Goal: Task Accomplishment & Management: Complete application form

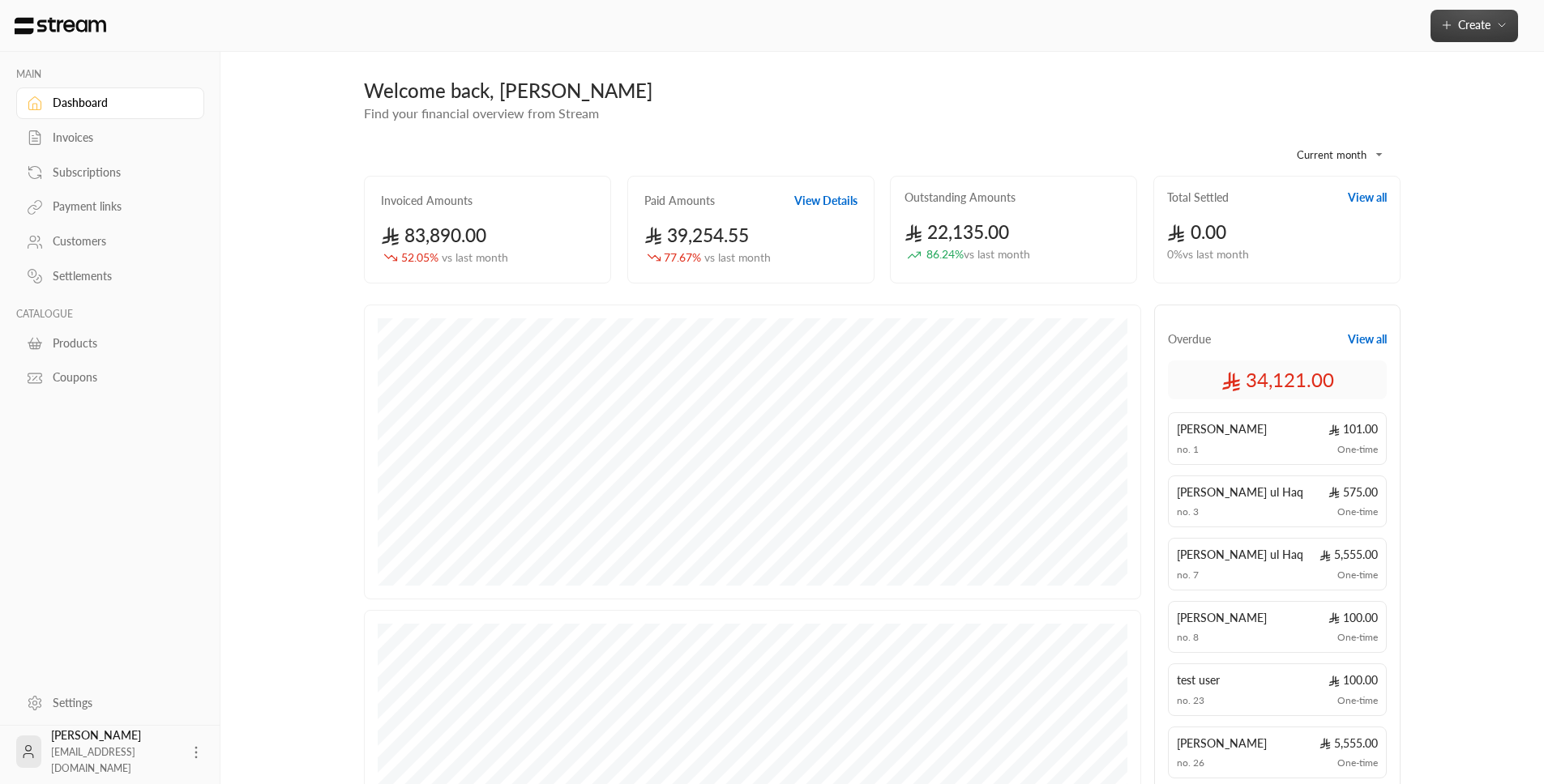
click at [1459, 27] on span "Create" at bounding box center [1474, 25] width 32 height 14
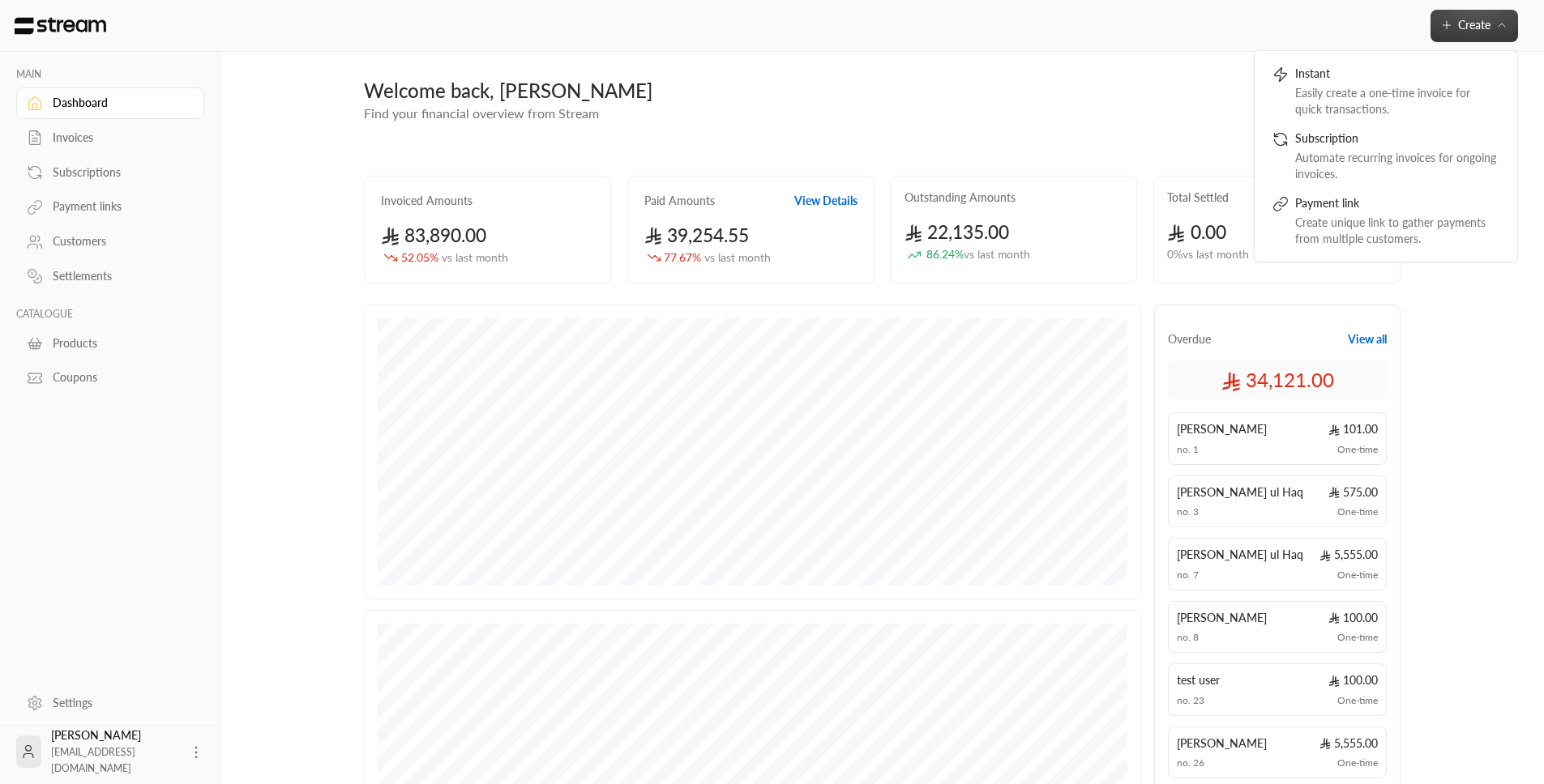
click at [1459, 27] on span "Create" at bounding box center [1474, 25] width 32 height 14
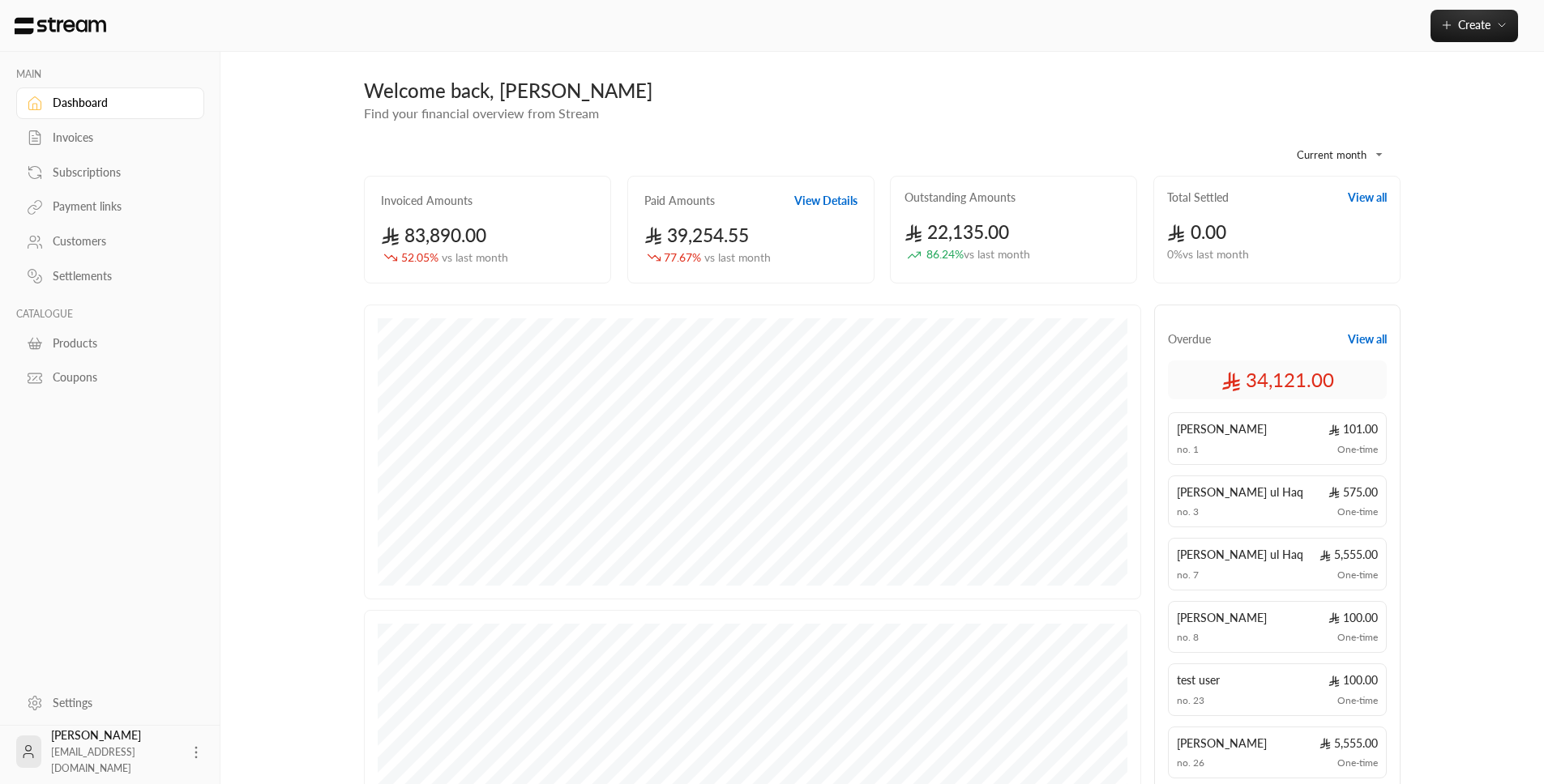
click at [75, 134] on div "Invoices" at bounding box center [118, 137] width 131 height 16
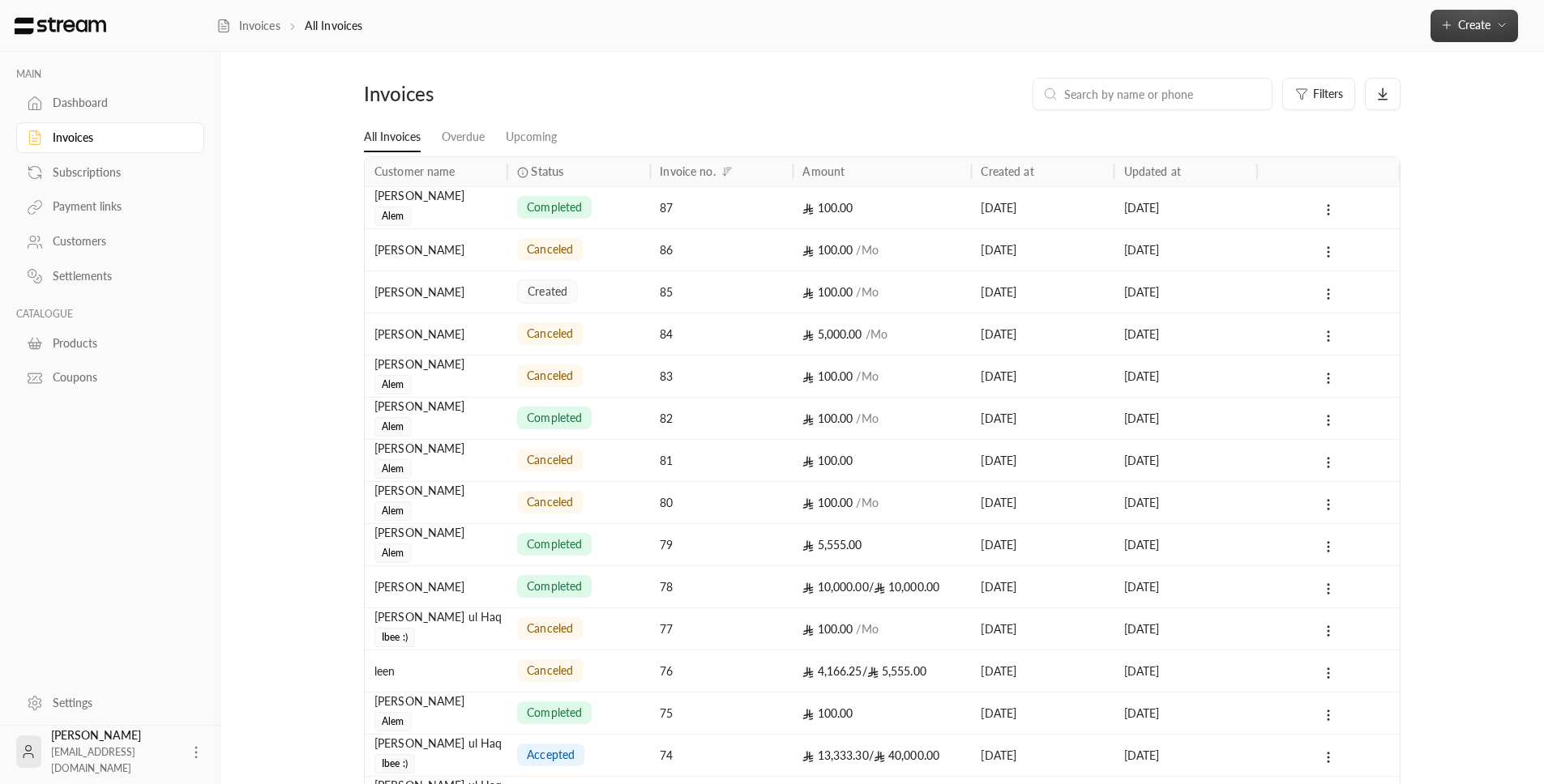
click at [1463, 28] on span "Create" at bounding box center [1474, 25] width 32 height 14
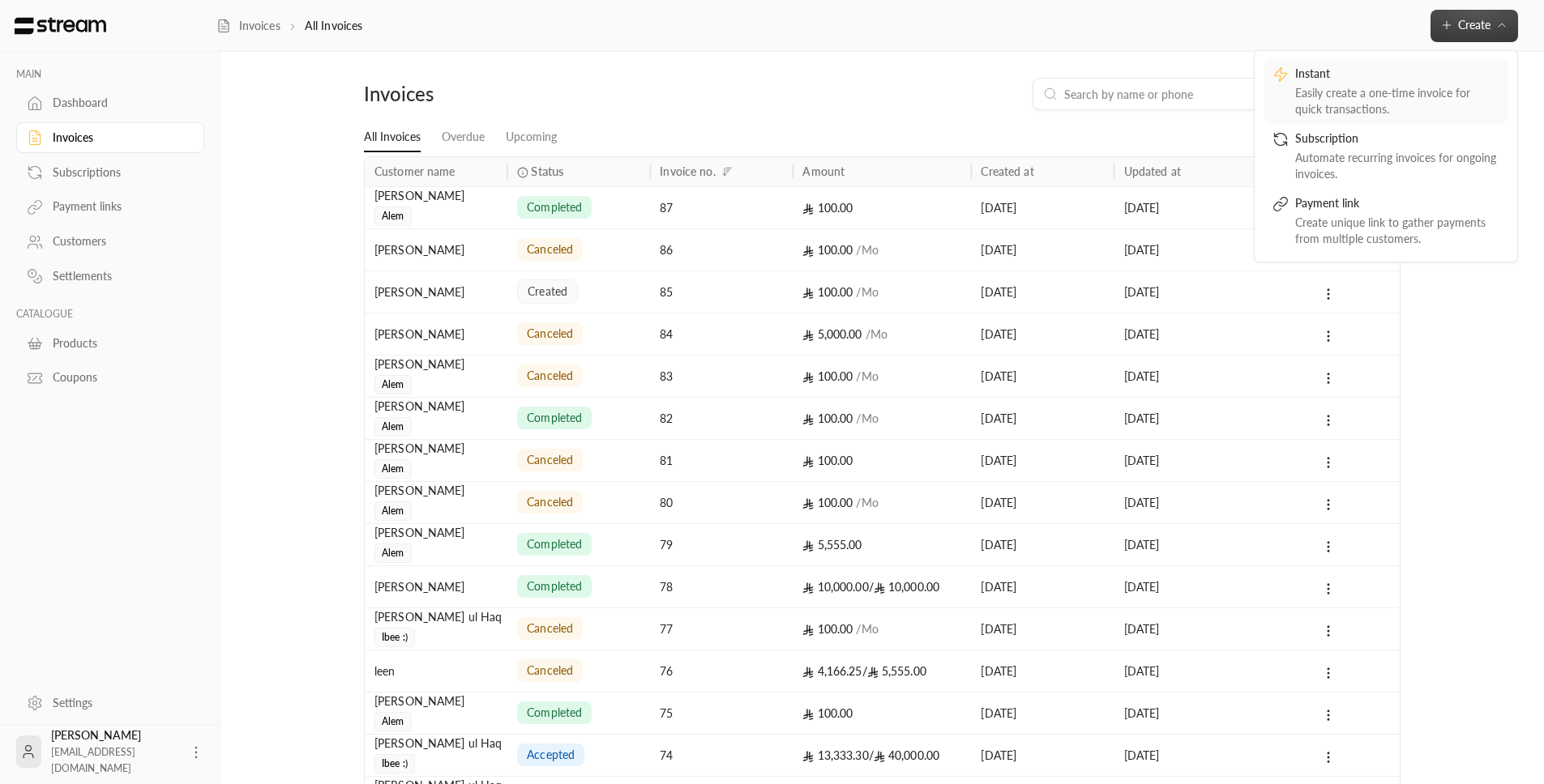
click at [1398, 70] on div "Instant" at bounding box center [1398, 75] width 204 height 20
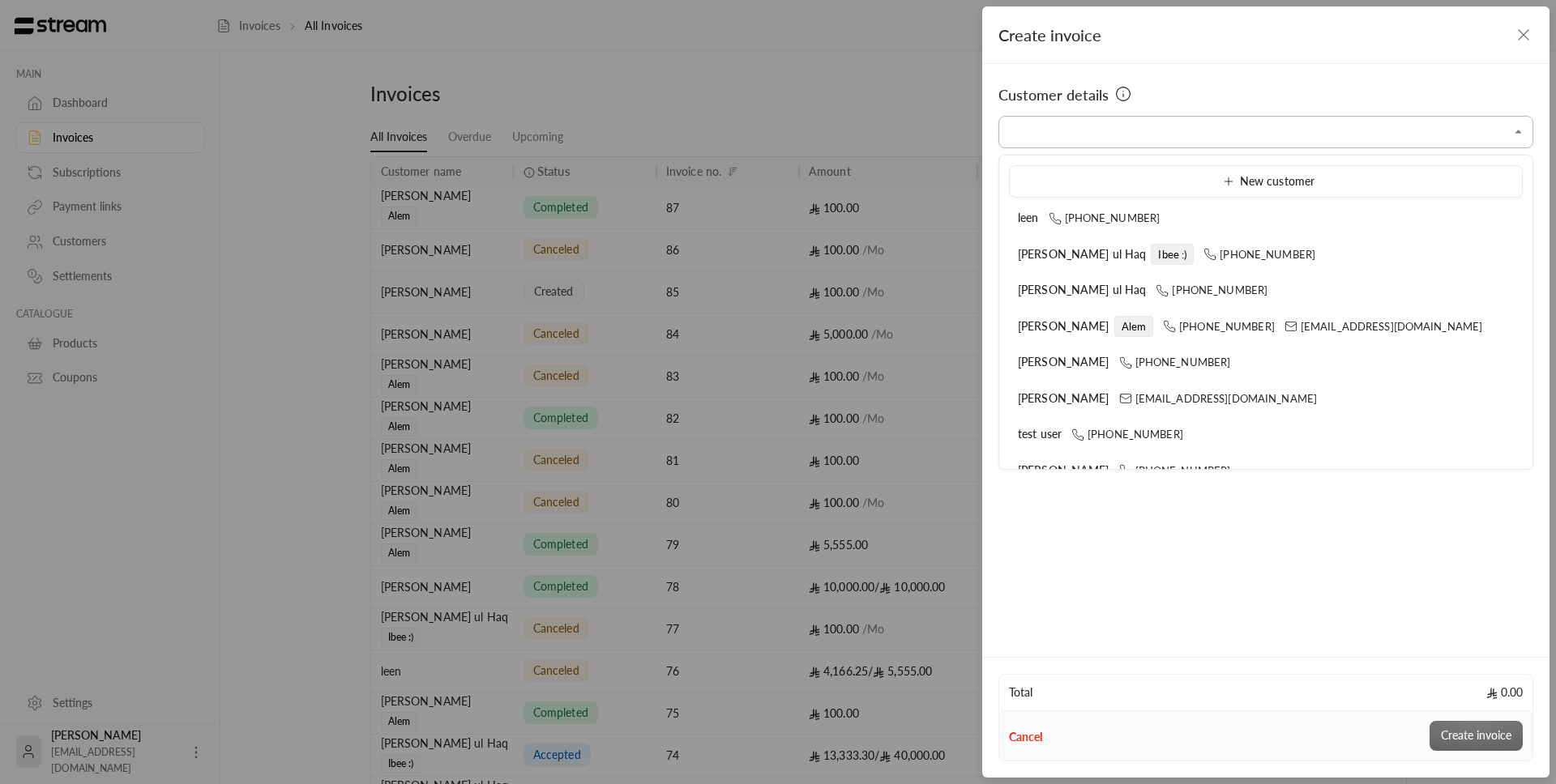
click at [1097, 140] on input "Select customer" at bounding box center [1266, 132] width 535 height 28
click at [1085, 294] on div "Abdulelah Alem Alem +966546913149 abdulelah@streampay.sa" at bounding box center [1265, 327] width 496 height 17
type input "**********"
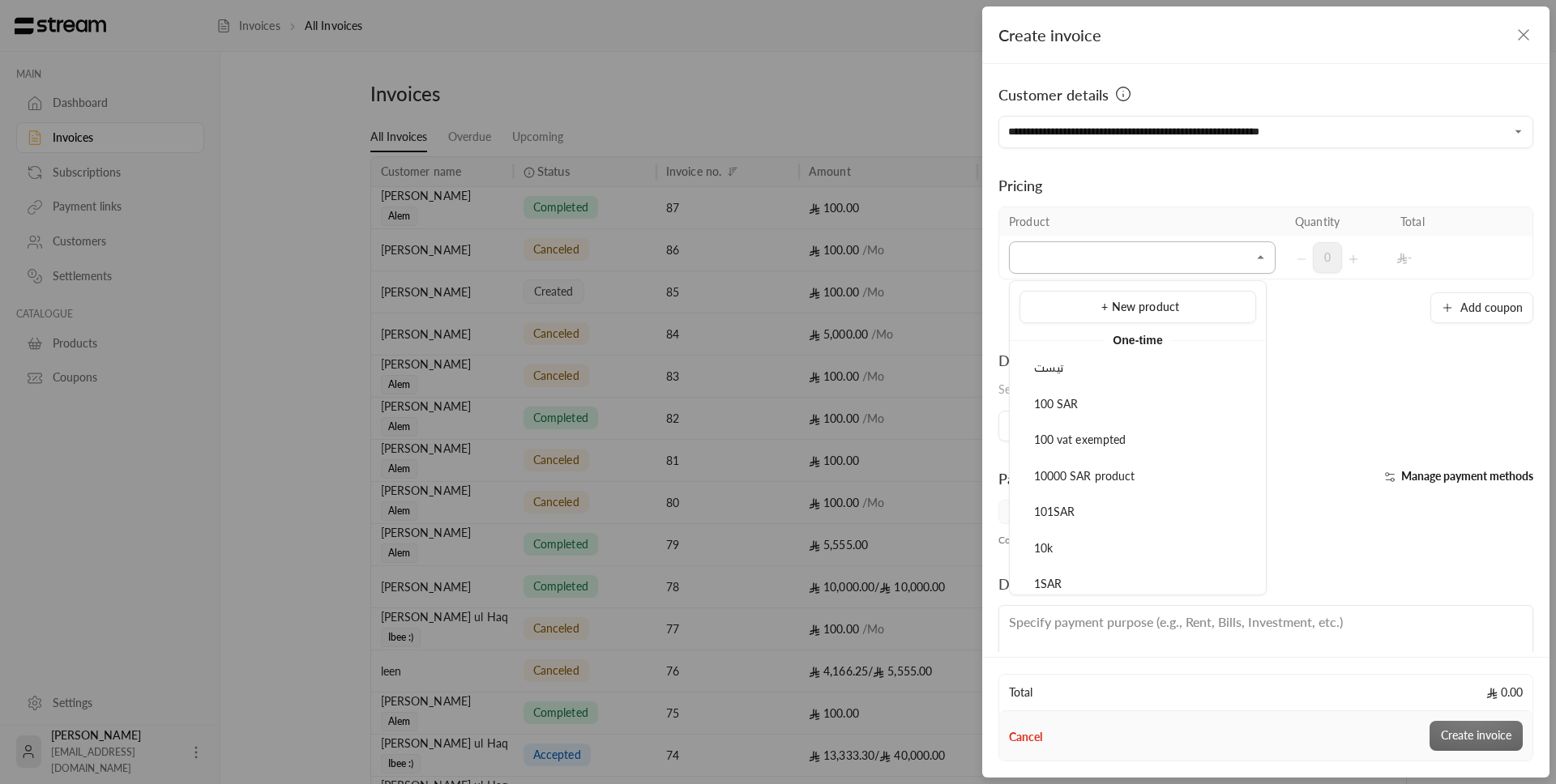
click at [1086, 254] on input "Select customer" at bounding box center [1142, 258] width 266 height 28
click at [1086, 294] on div "100 SAR" at bounding box center [1138, 404] width 219 height 17
type input "*******"
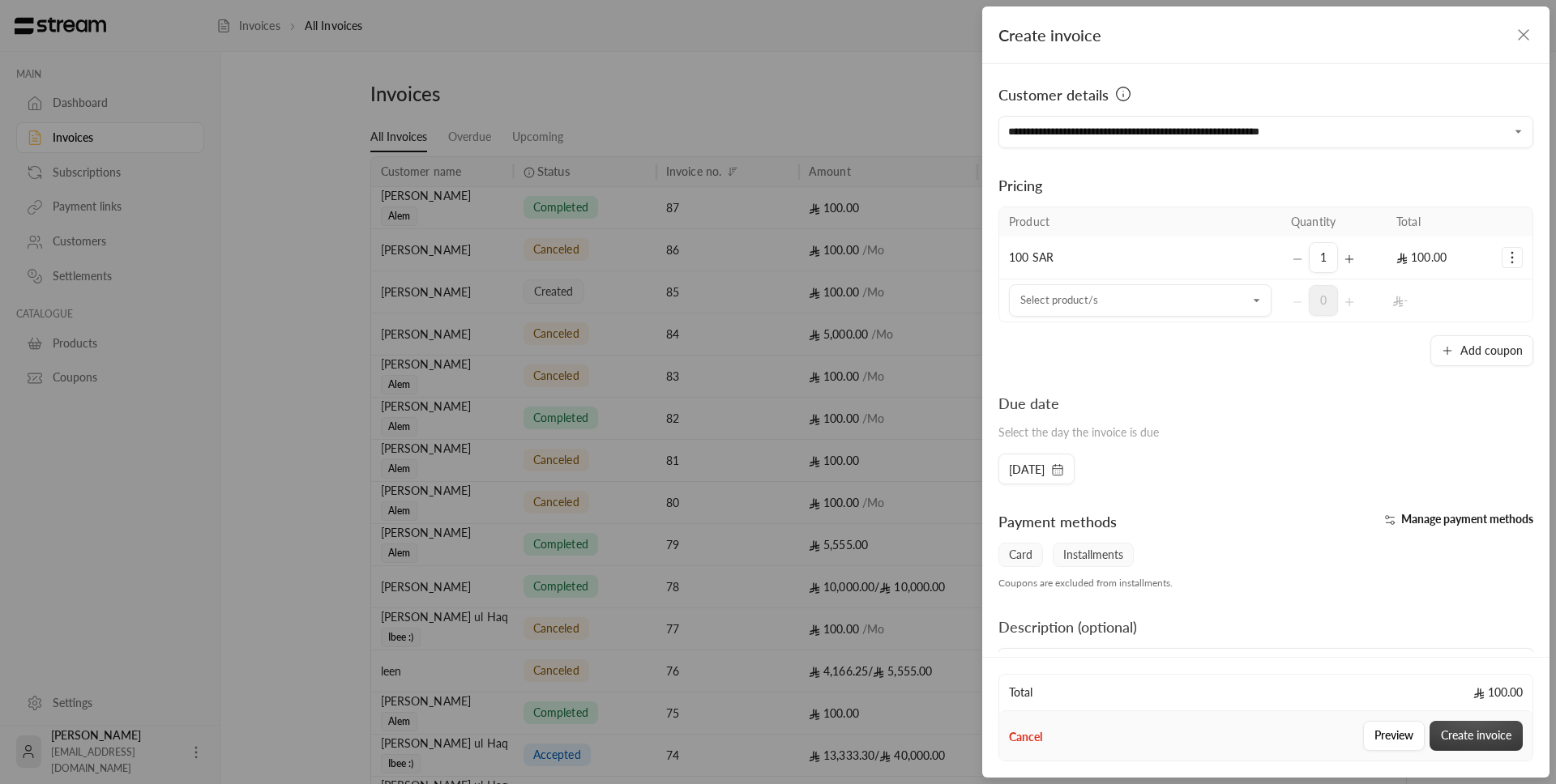
click at [1508, 294] on button "Create invoice" at bounding box center [1476, 736] width 94 height 30
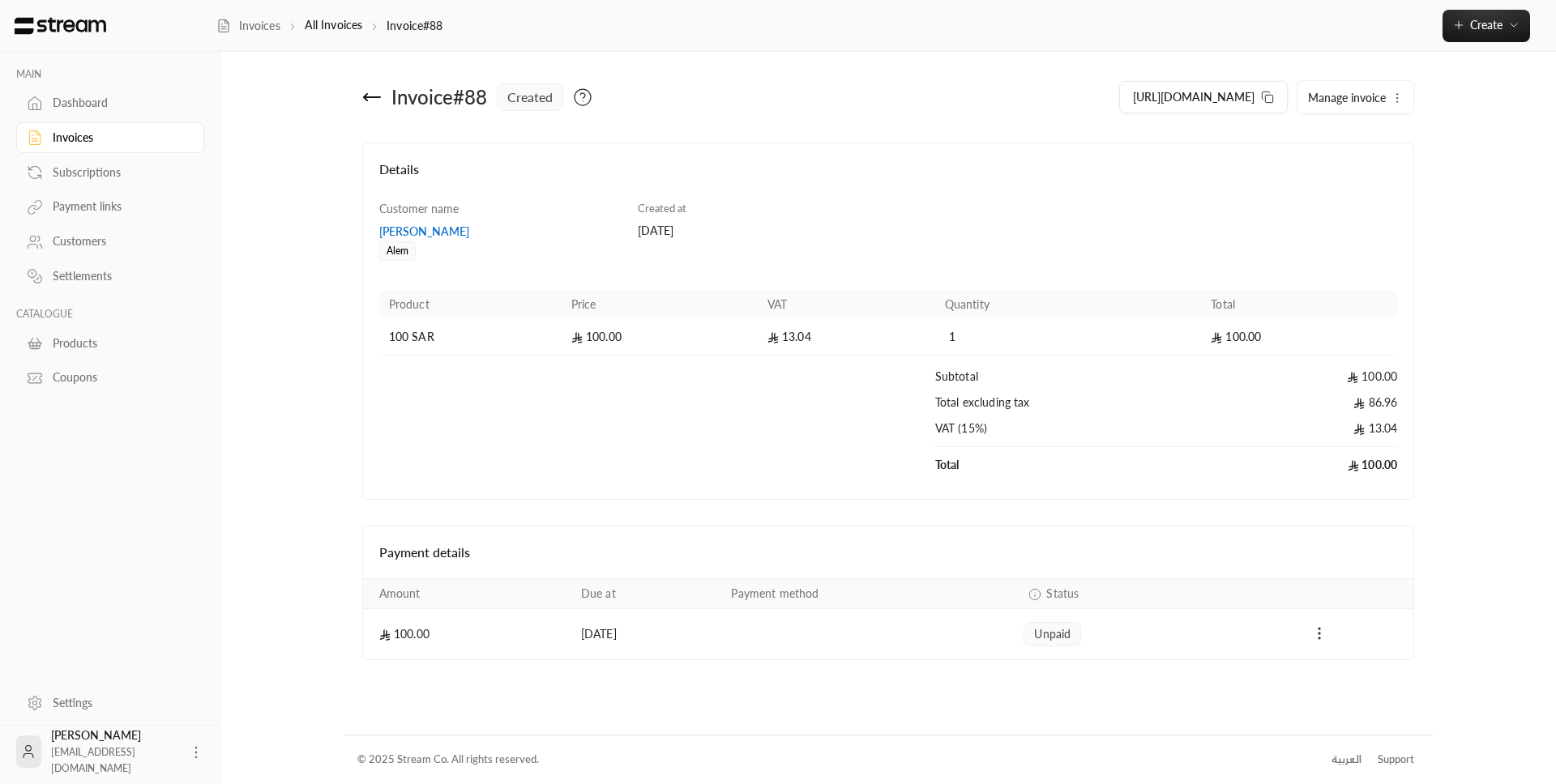
click at [1318, 294] on icon "Payments" at bounding box center [1319, 633] width 16 height 16
click at [1343, 294] on li "Mark as paid" at bounding box center [1355, 675] width 75 height 29
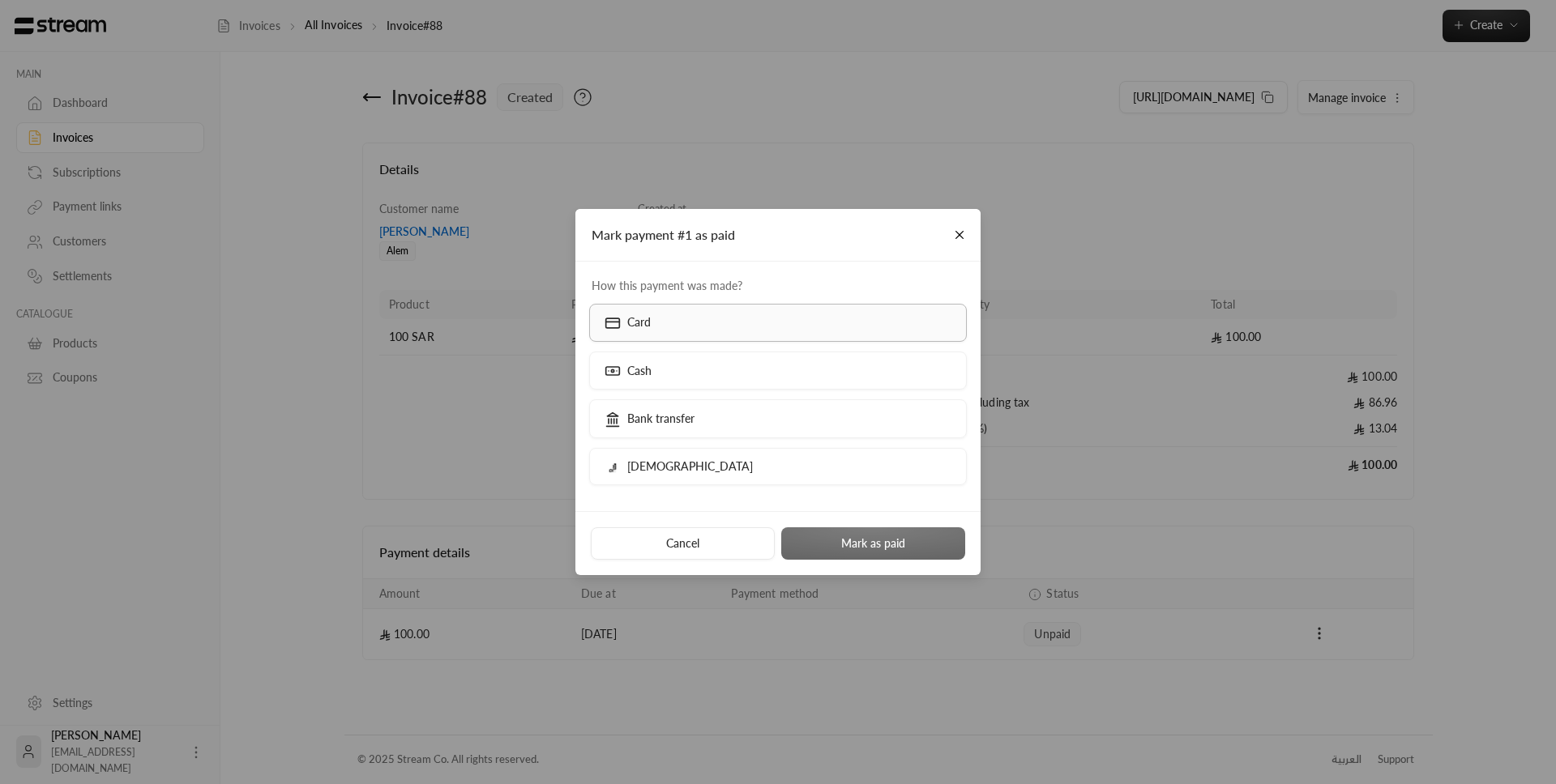
click at [829, 294] on label "Card" at bounding box center [778, 323] width 379 height 38
click at [899, 294] on button "Mark as paid" at bounding box center [873, 543] width 184 height 32
